Goal: Find specific page/section: Find specific page/section

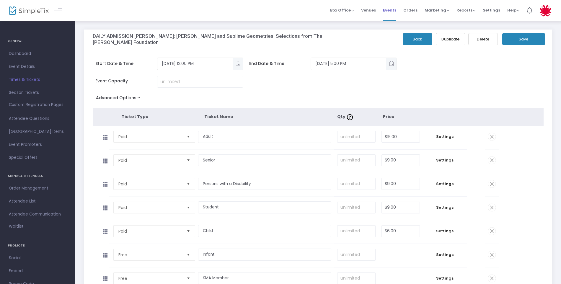
click at [388, 14] on span "Events" at bounding box center [389, 10] width 13 height 15
